Goal: Find specific page/section: Find specific page/section

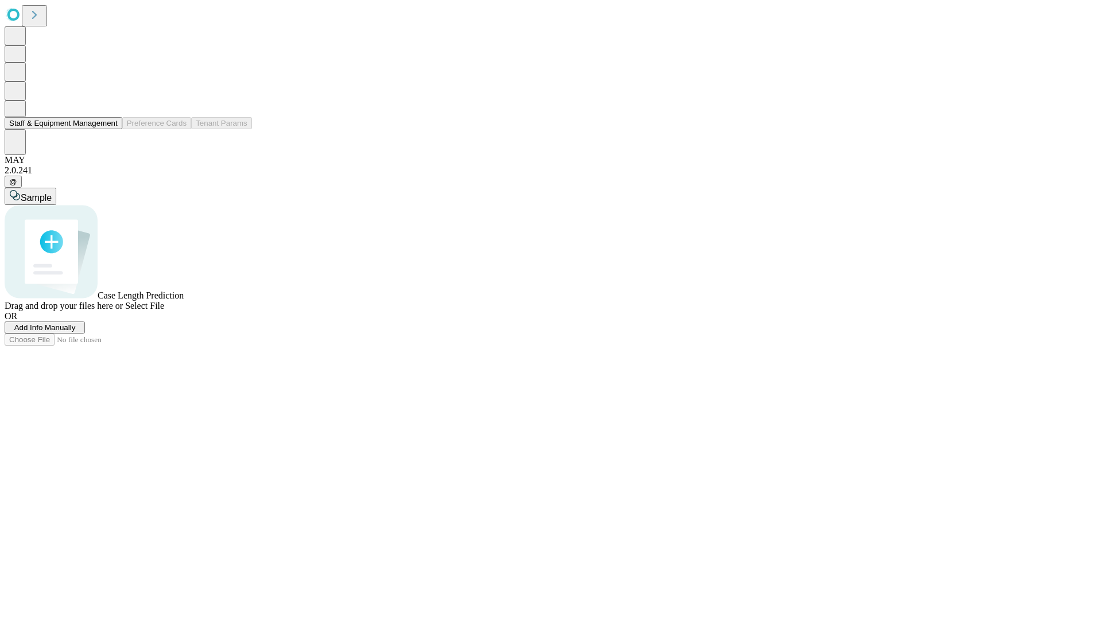
click at [110, 129] on button "Staff & Equipment Management" at bounding box center [64, 123] width 118 height 12
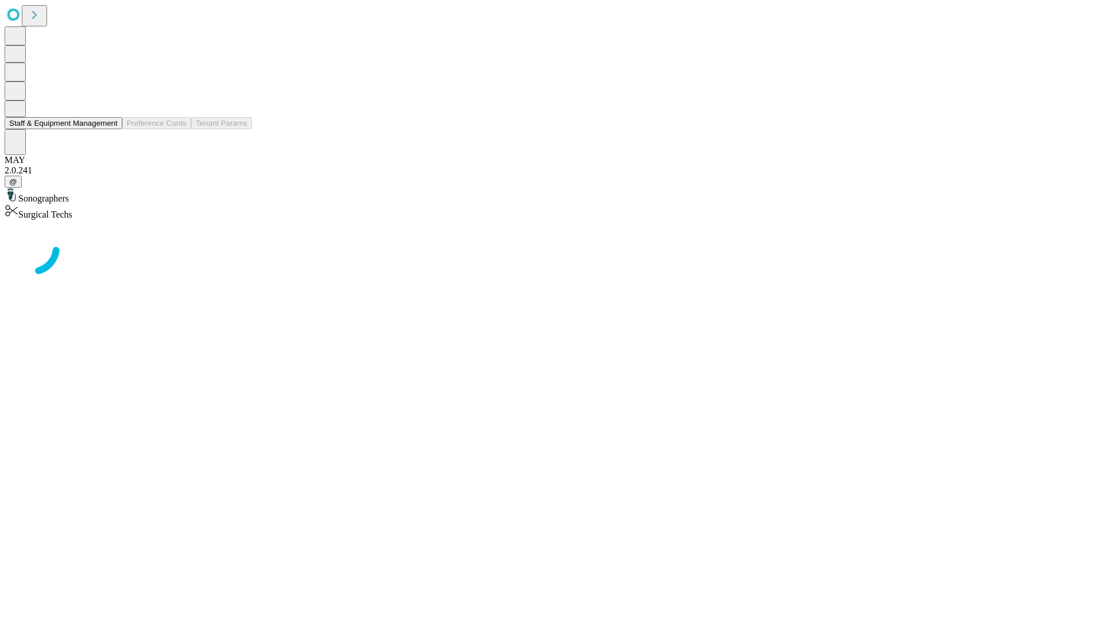
click at [110, 129] on button "Staff & Equipment Management" at bounding box center [64, 123] width 118 height 12
